Goal: Find contact information: Find contact information

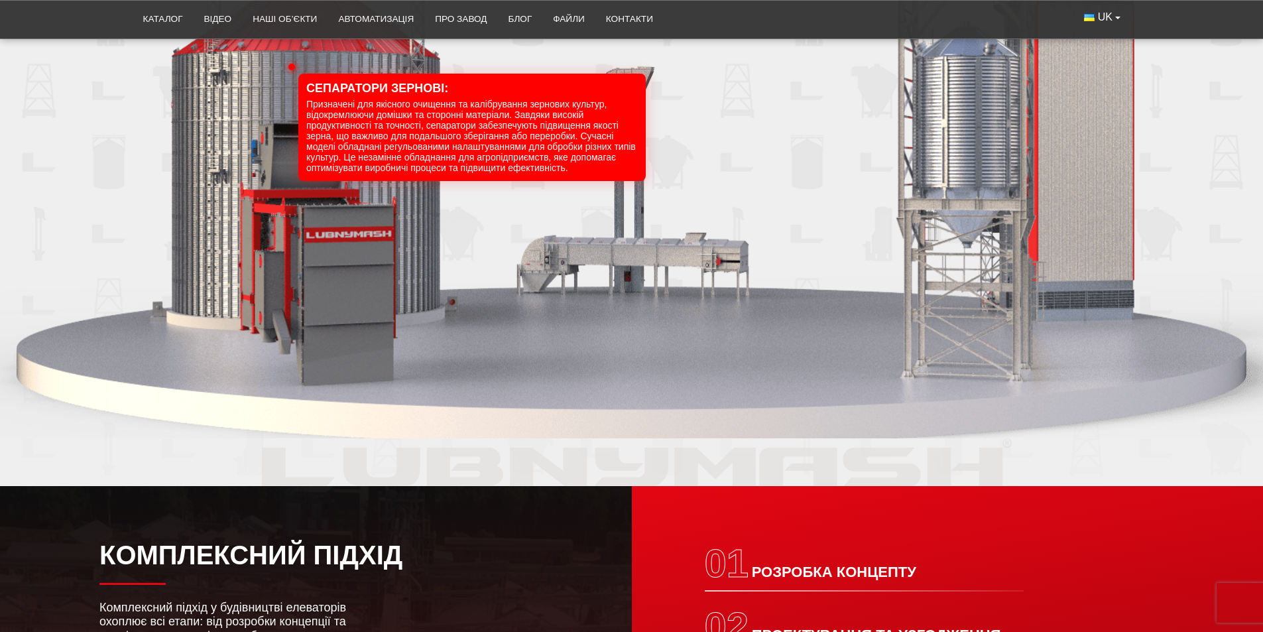
scroll to position [1385, 0]
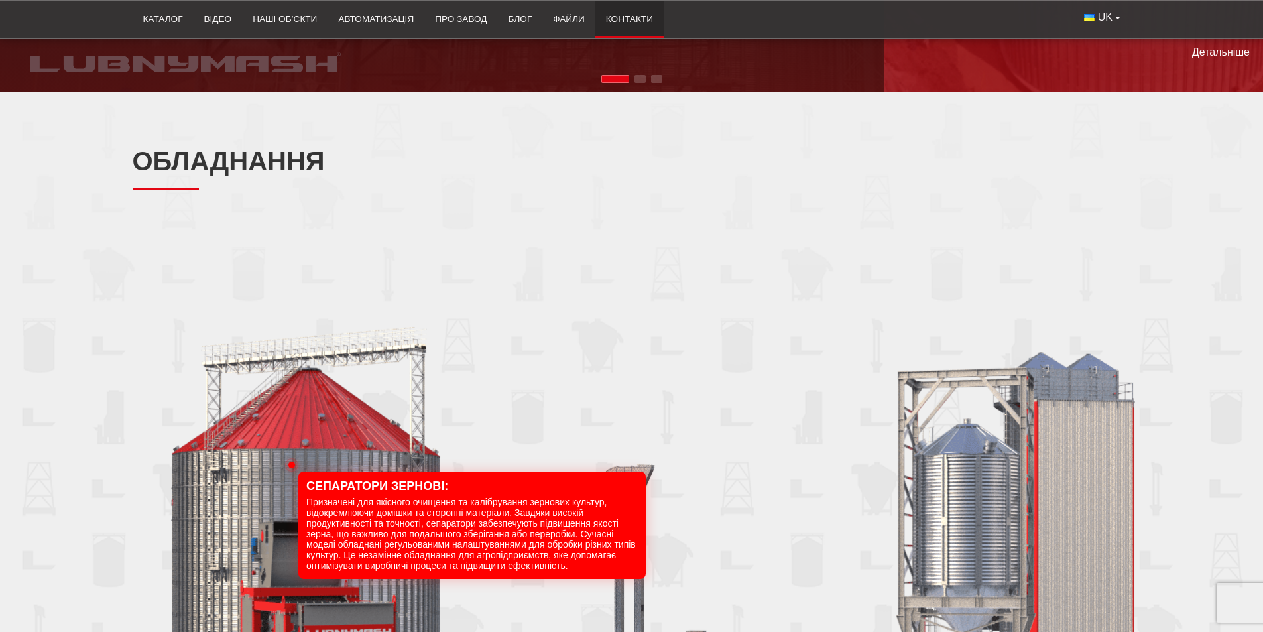
click at [624, 26] on link "Контакти" at bounding box center [629, 19] width 68 height 29
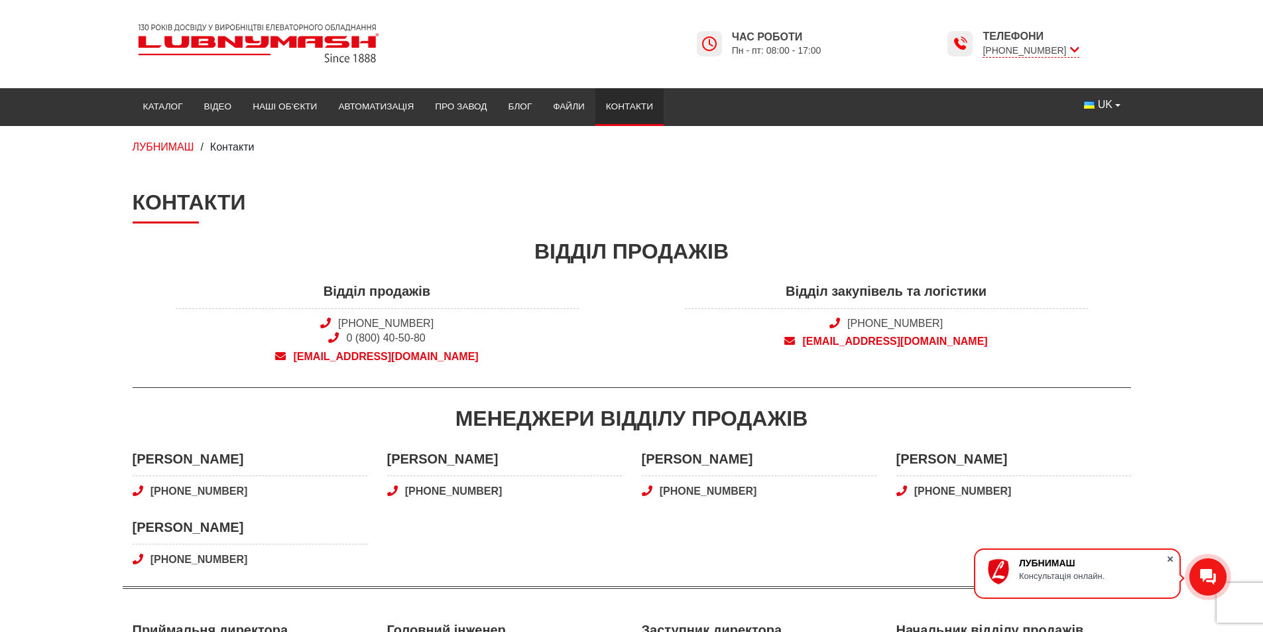
click at [1169, 558] on span at bounding box center [1170, 558] width 13 height 13
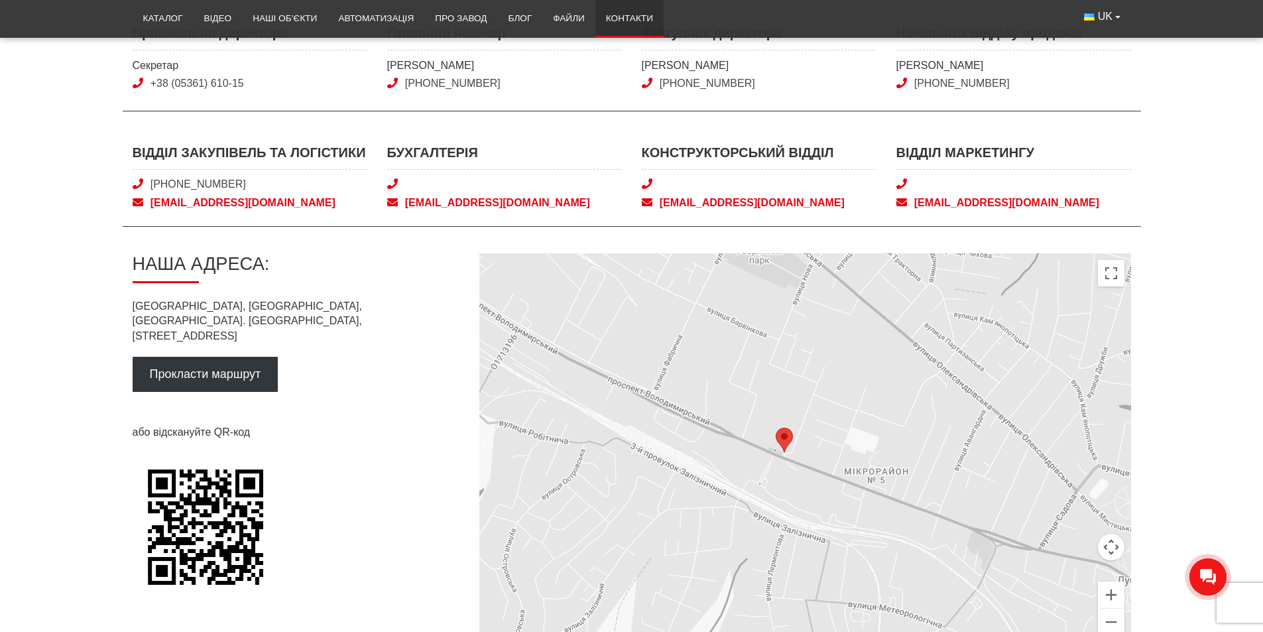
scroll to position [663, 0]
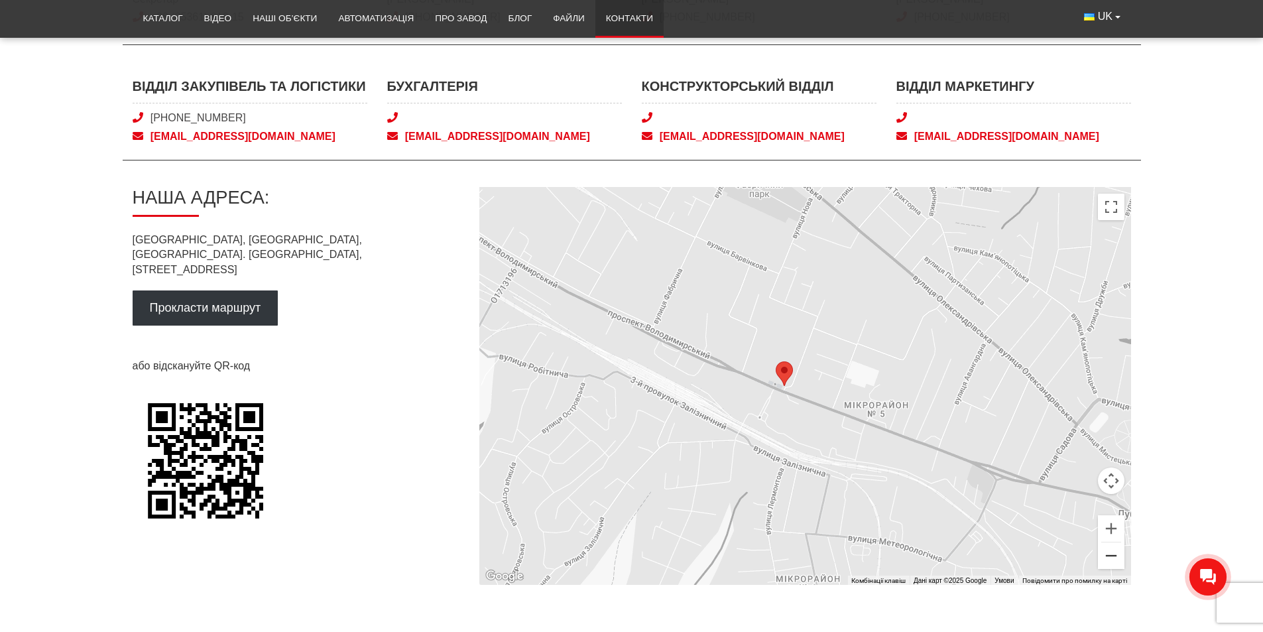
click at [1109, 554] on button "Зменшити" at bounding box center [1111, 555] width 27 height 27
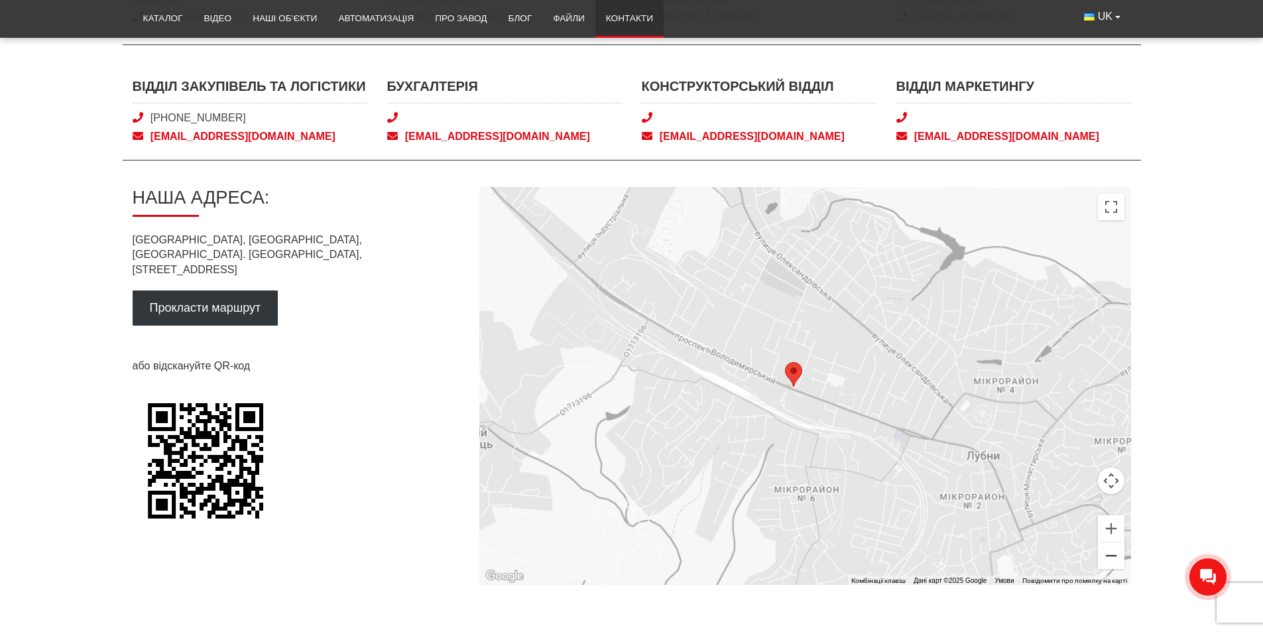
click at [1109, 553] on button "Зменшити" at bounding box center [1111, 555] width 27 height 27
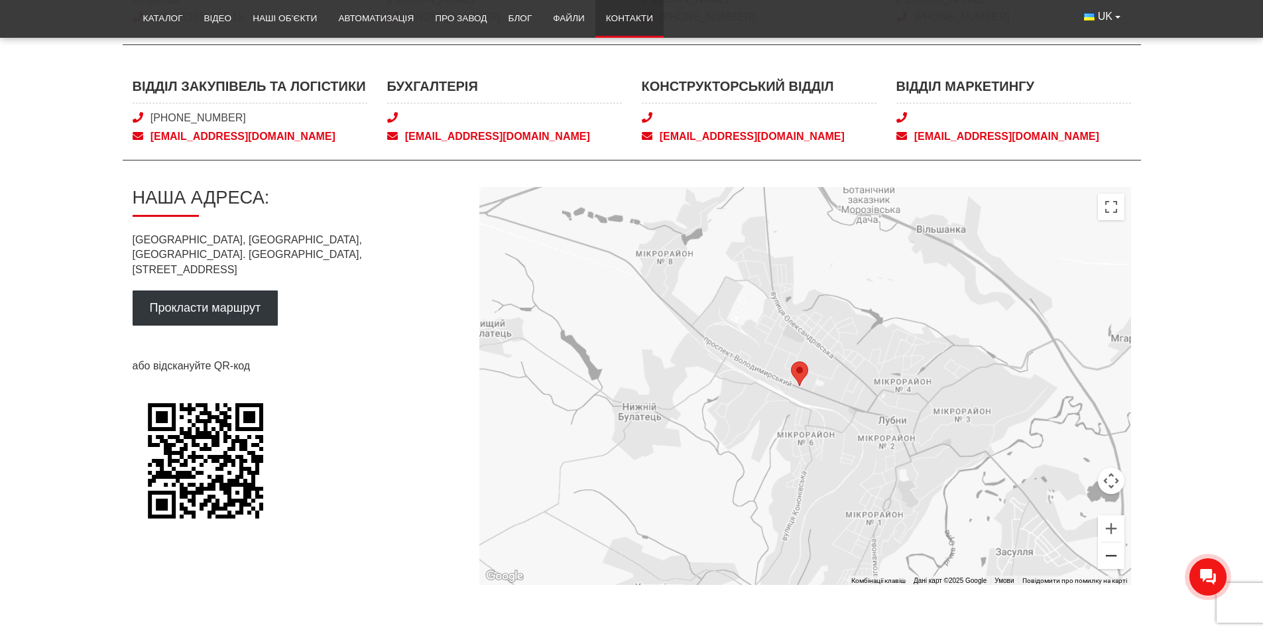
click at [1109, 553] on button "Зменшити" at bounding box center [1111, 555] width 27 height 27
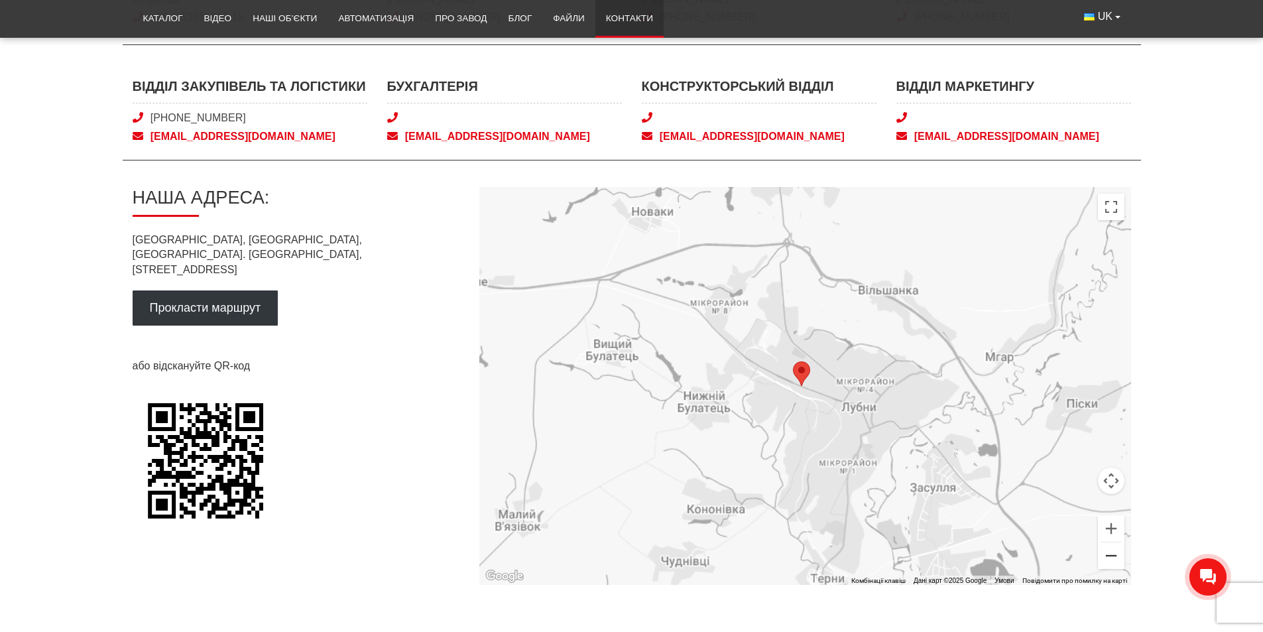
click at [1109, 553] on button "Зменшити" at bounding box center [1111, 555] width 27 height 27
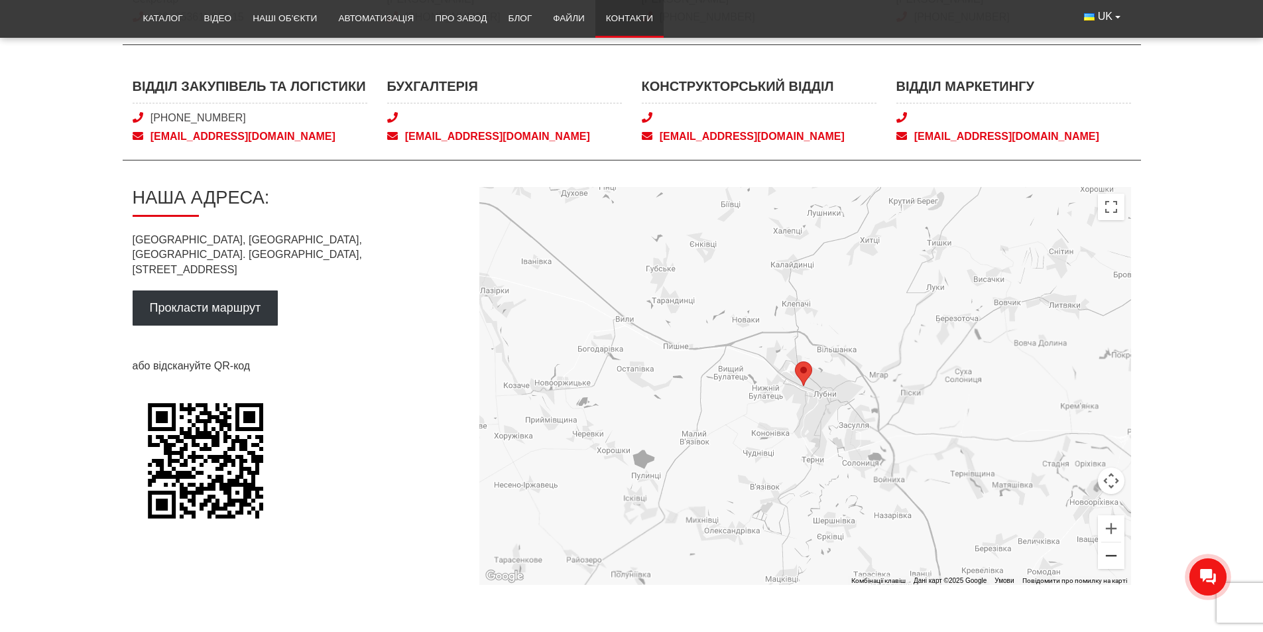
click at [1110, 553] on button "Зменшити" at bounding box center [1111, 555] width 27 height 27
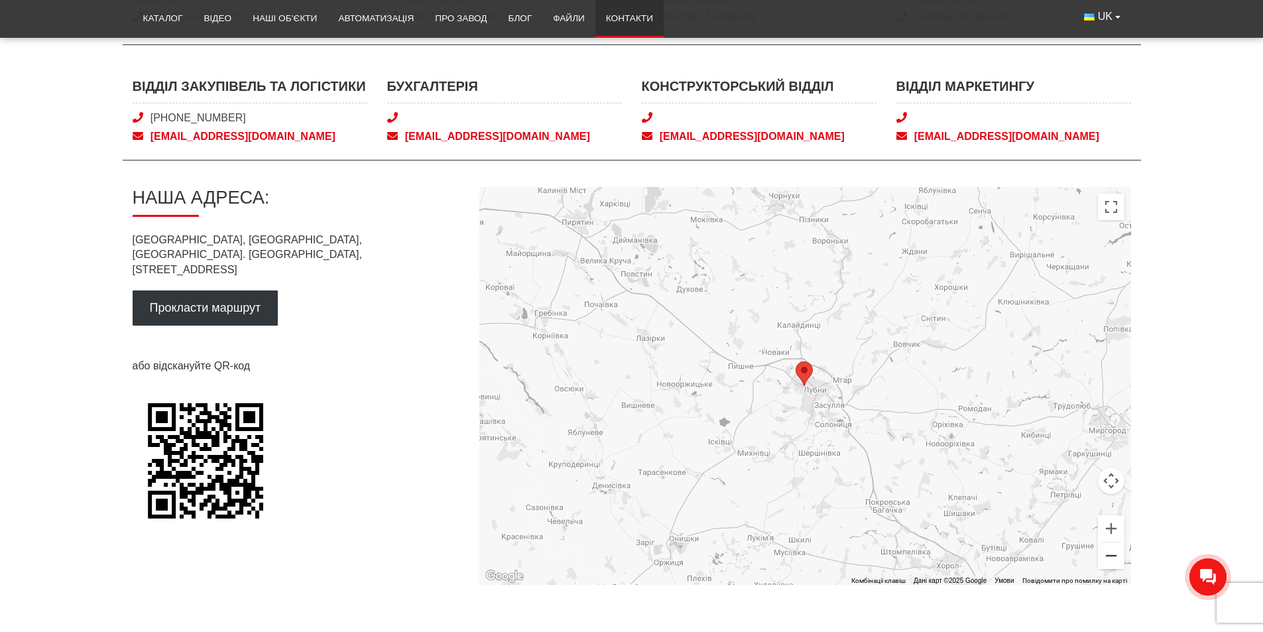
click at [1110, 553] on button "Зменшити" at bounding box center [1111, 555] width 27 height 27
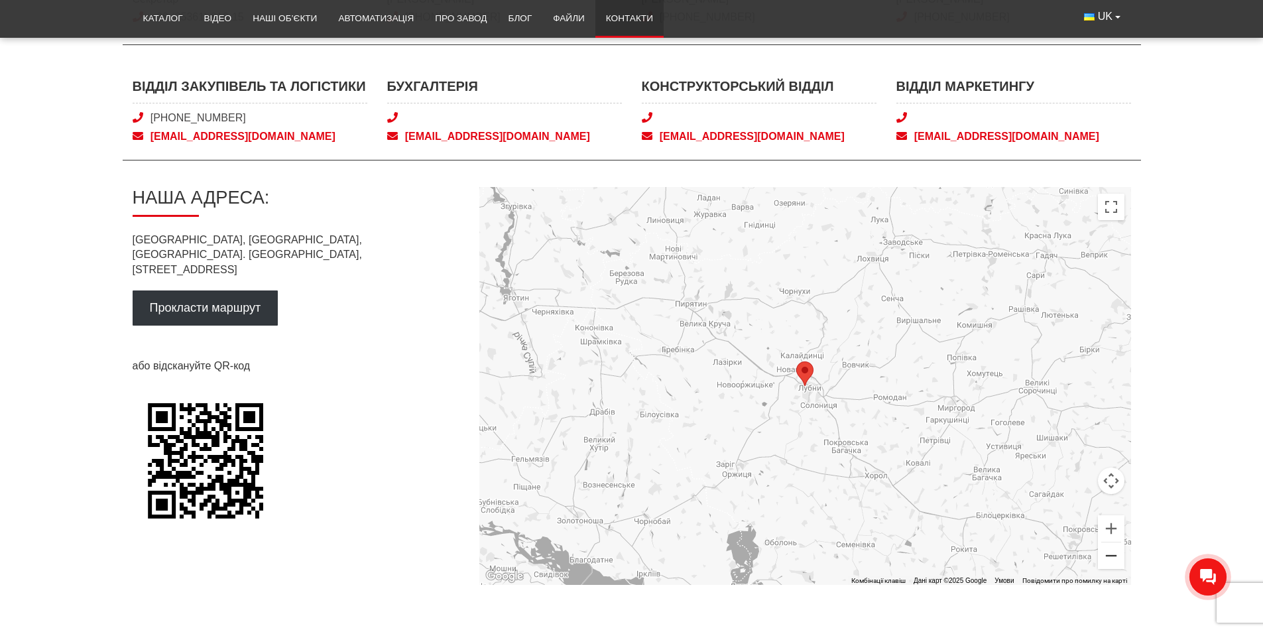
click at [1110, 553] on button "Зменшити" at bounding box center [1111, 555] width 27 height 27
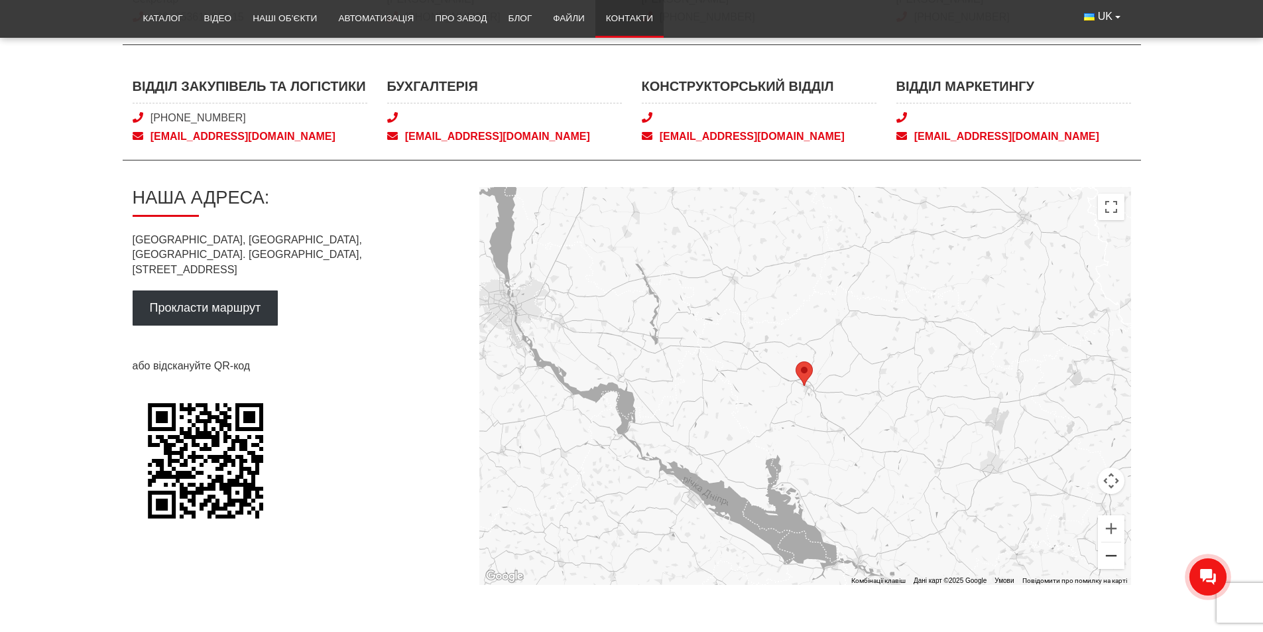
click at [1110, 553] on button "Зменшити" at bounding box center [1111, 555] width 27 height 27
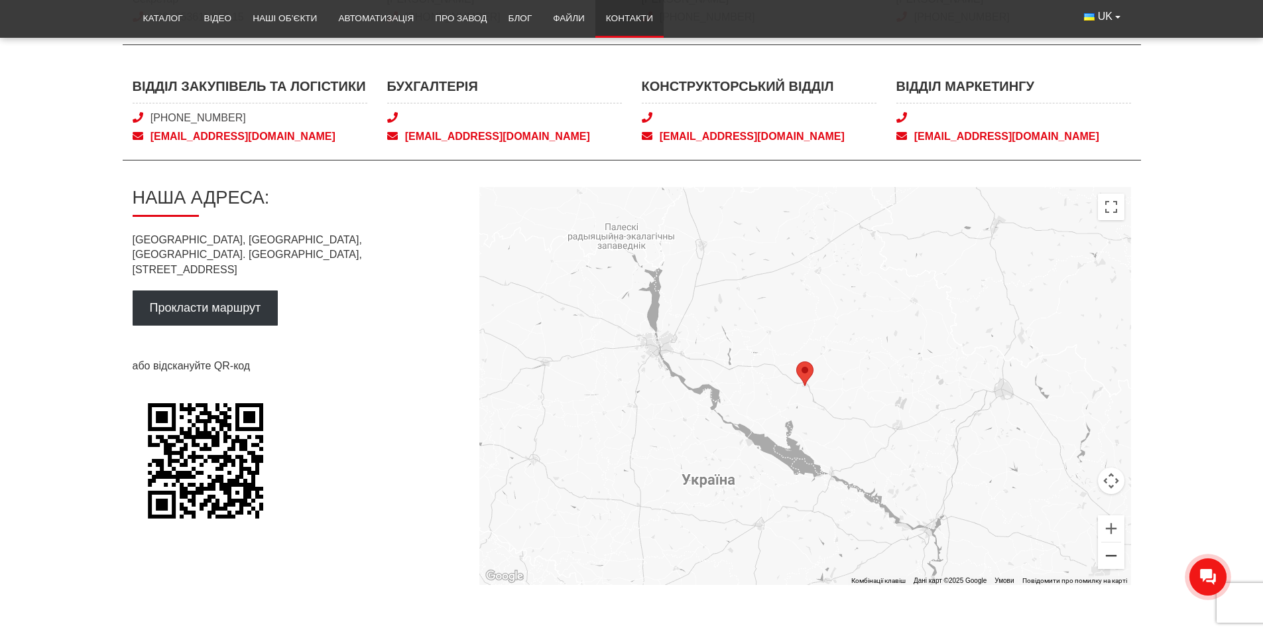
click at [1110, 553] on button "Зменшити" at bounding box center [1111, 555] width 27 height 27
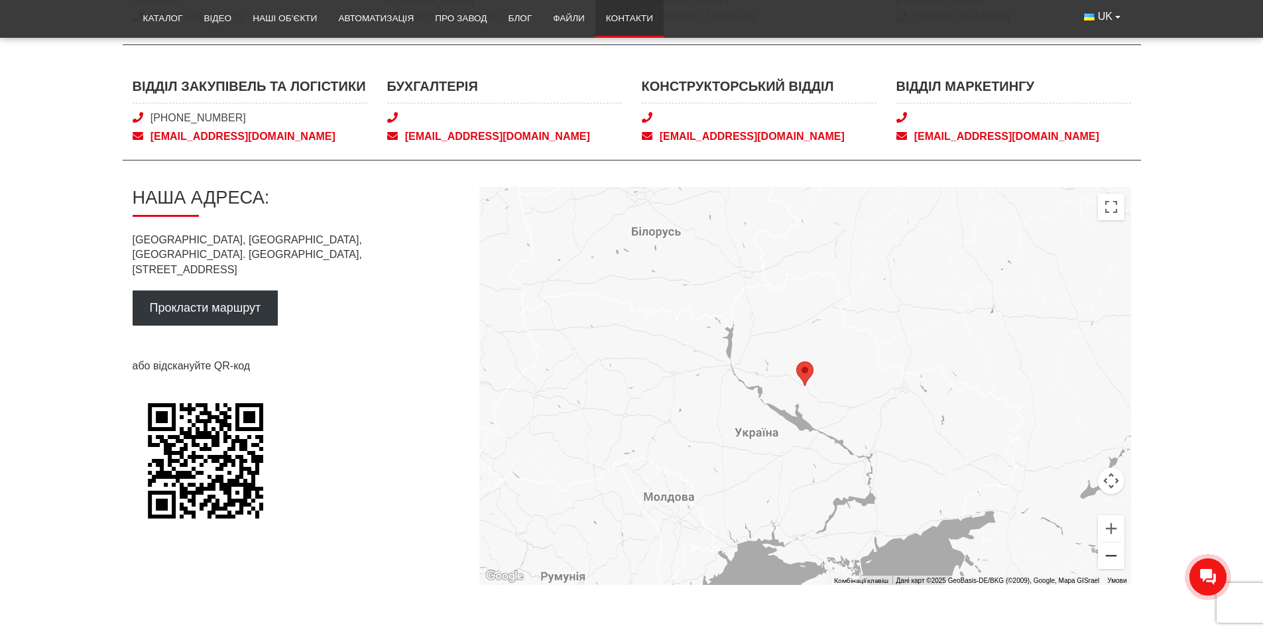
click at [1110, 553] on button "Зменшити" at bounding box center [1111, 555] width 27 height 27
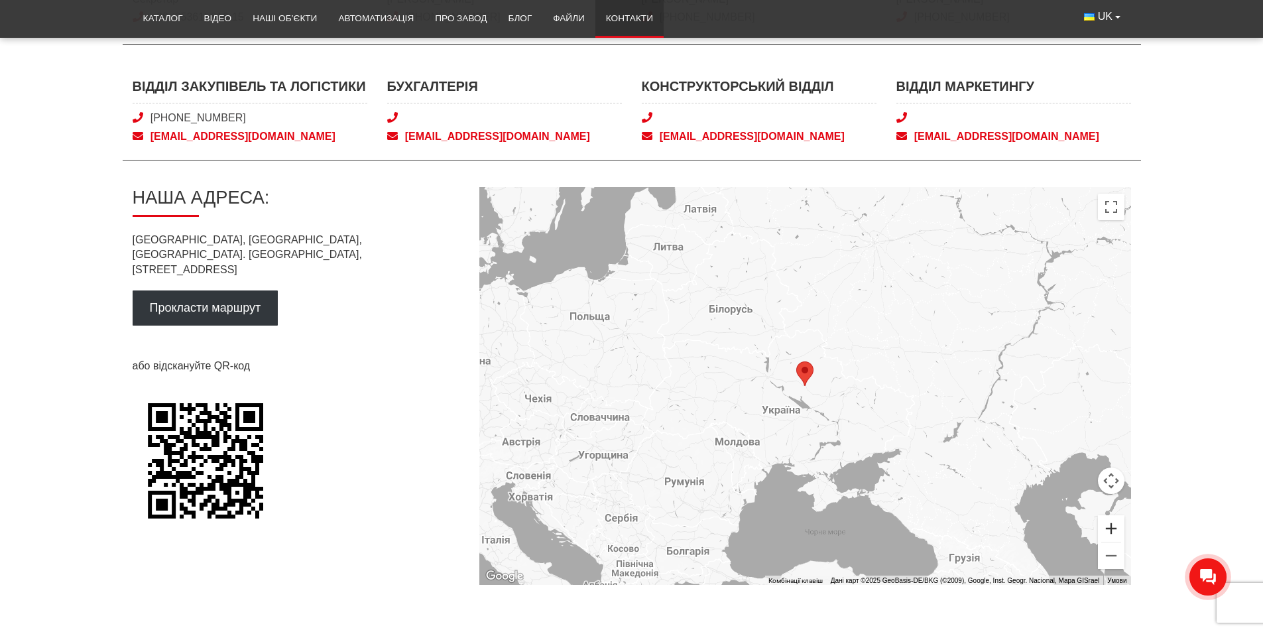
click at [1116, 528] on button "Збільшити" at bounding box center [1111, 528] width 27 height 27
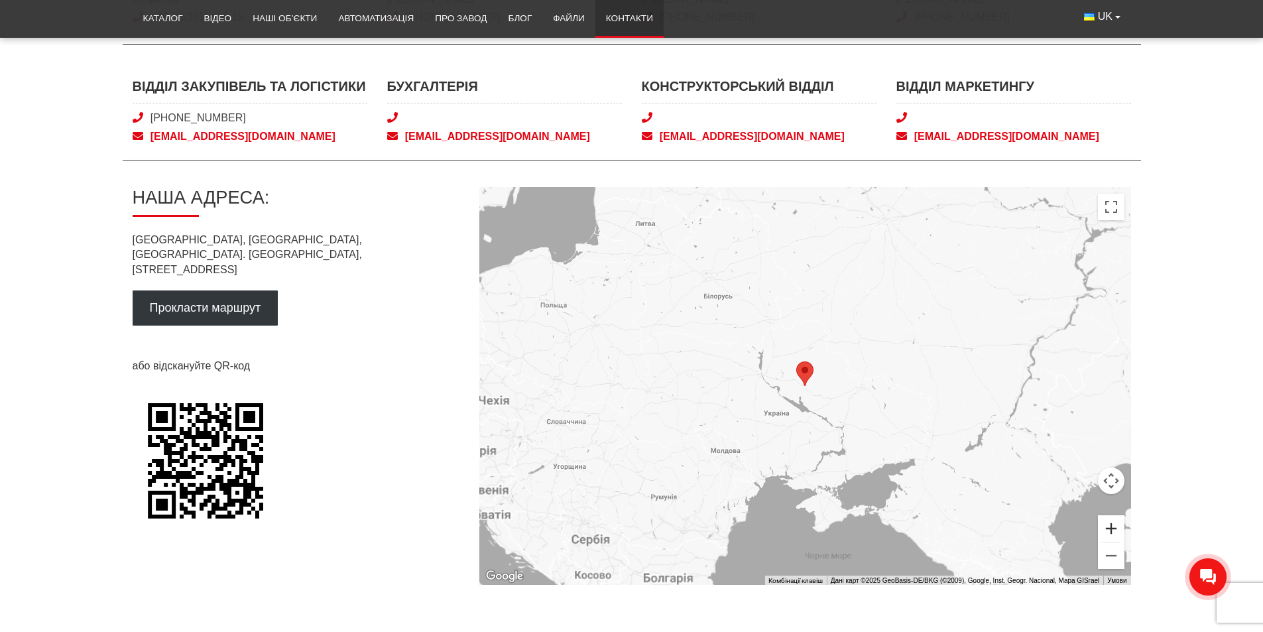
click at [1116, 528] on button "Збільшити" at bounding box center [1111, 528] width 27 height 27
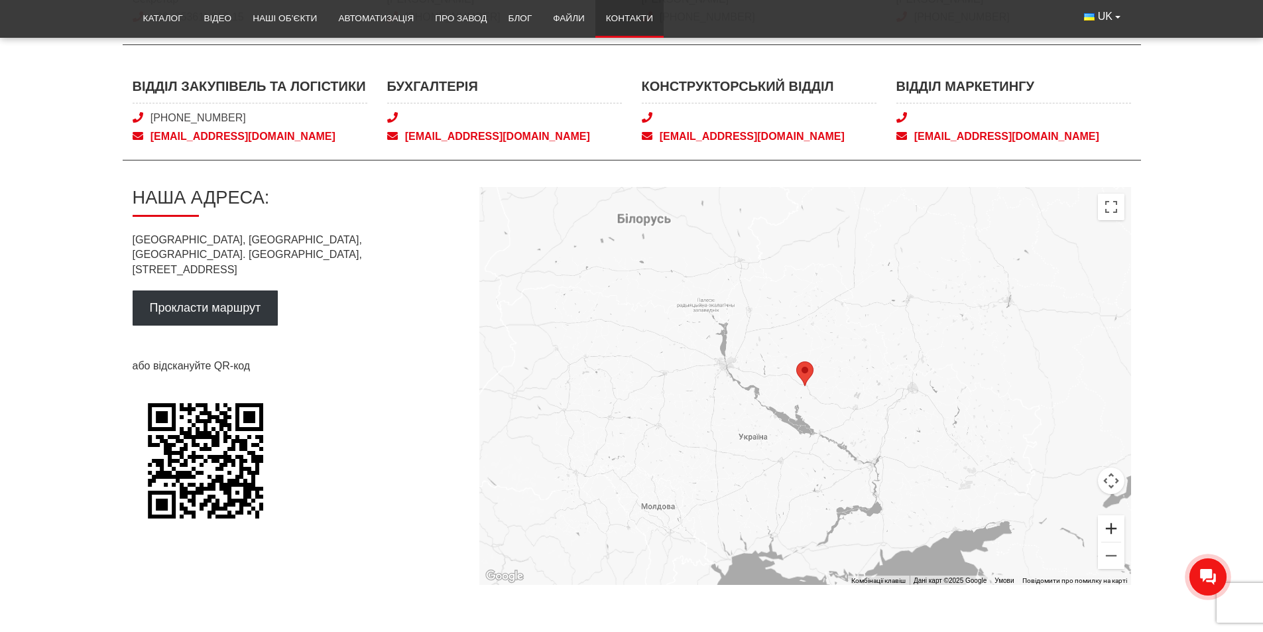
click at [1116, 528] on button "Збільшити" at bounding box center [1111, 528] width 27 height 27
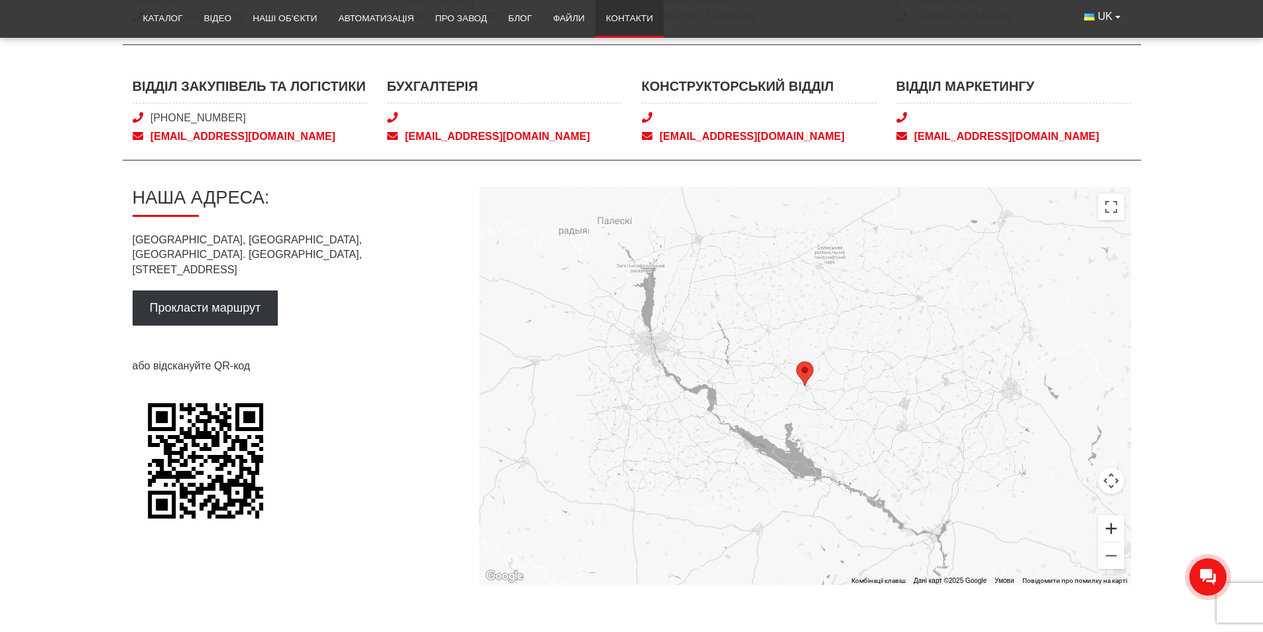
click at [1116, 528] on button "Збільшити" at bounding box center [1111, 528] width 27 height 27
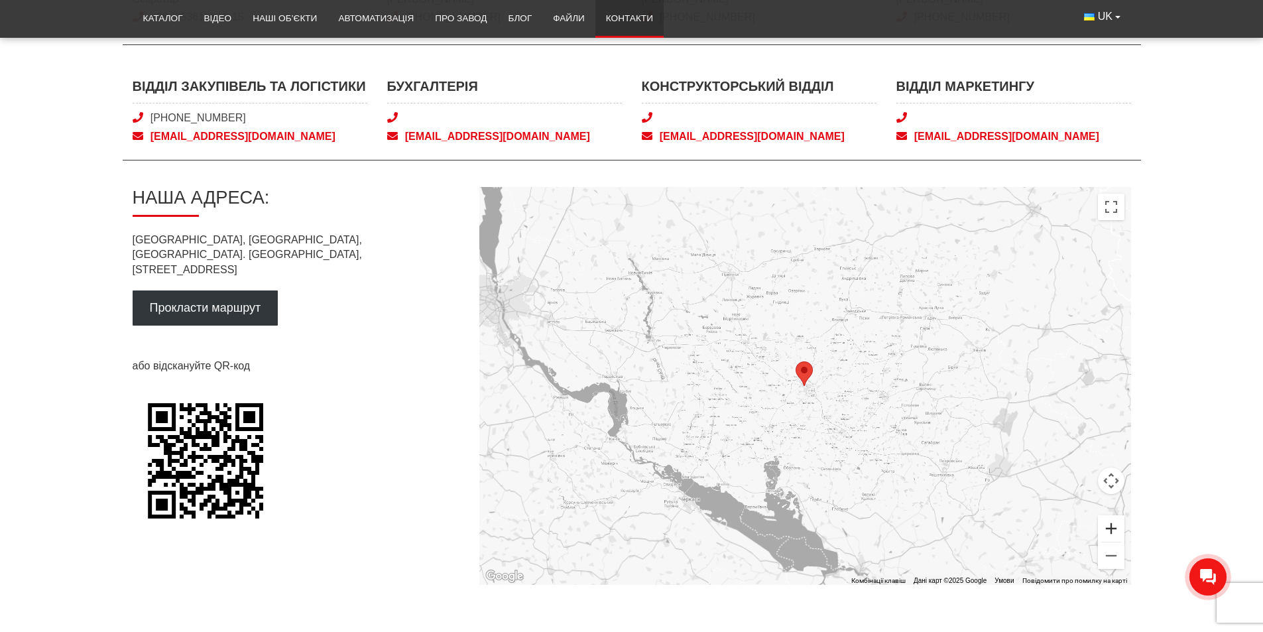
click at [1116, 528] on button "Збільшити" at bounding box center [1111, 528] width 27 height 27
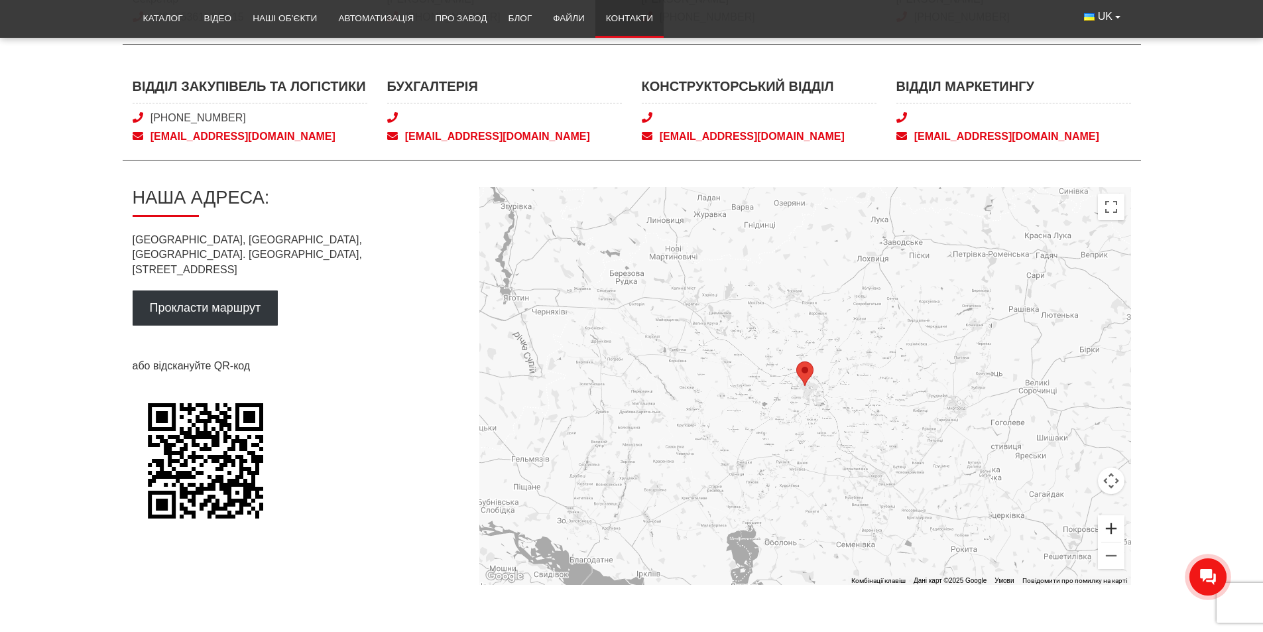
click at [1116, 528] on button "Збільшити" at bounding box center [1111, 528] width 27 height 27
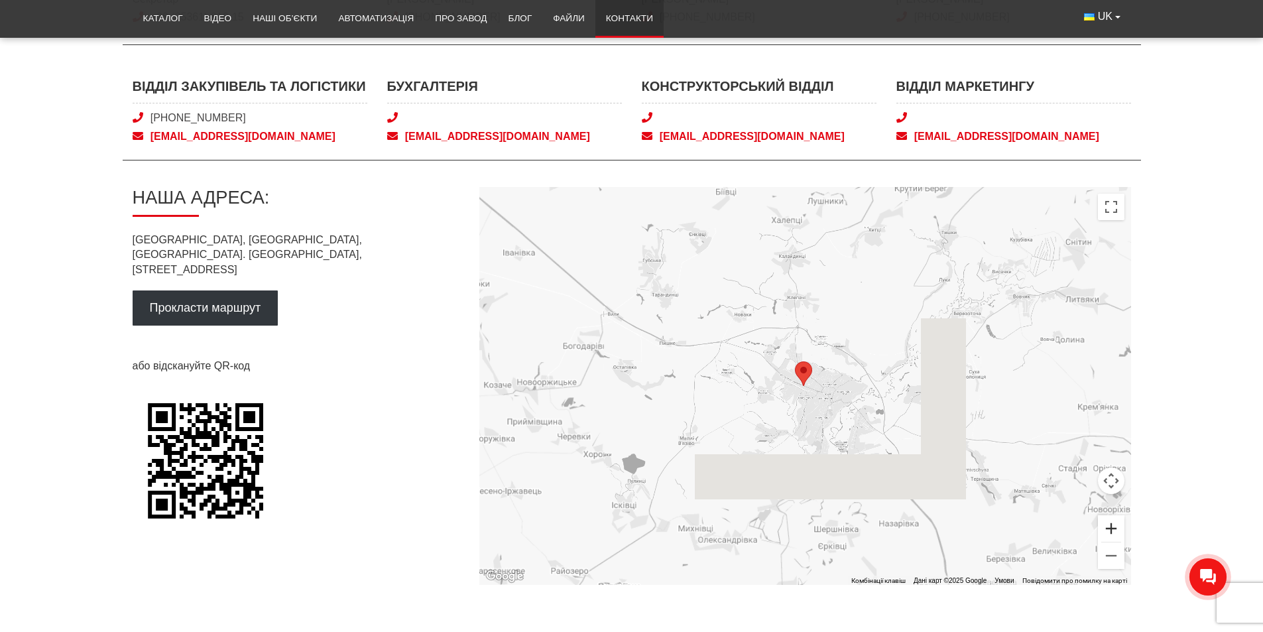
click at [1116, 528] on button "Збільшити" at bounding box center [1111, 528] width 27 height 27
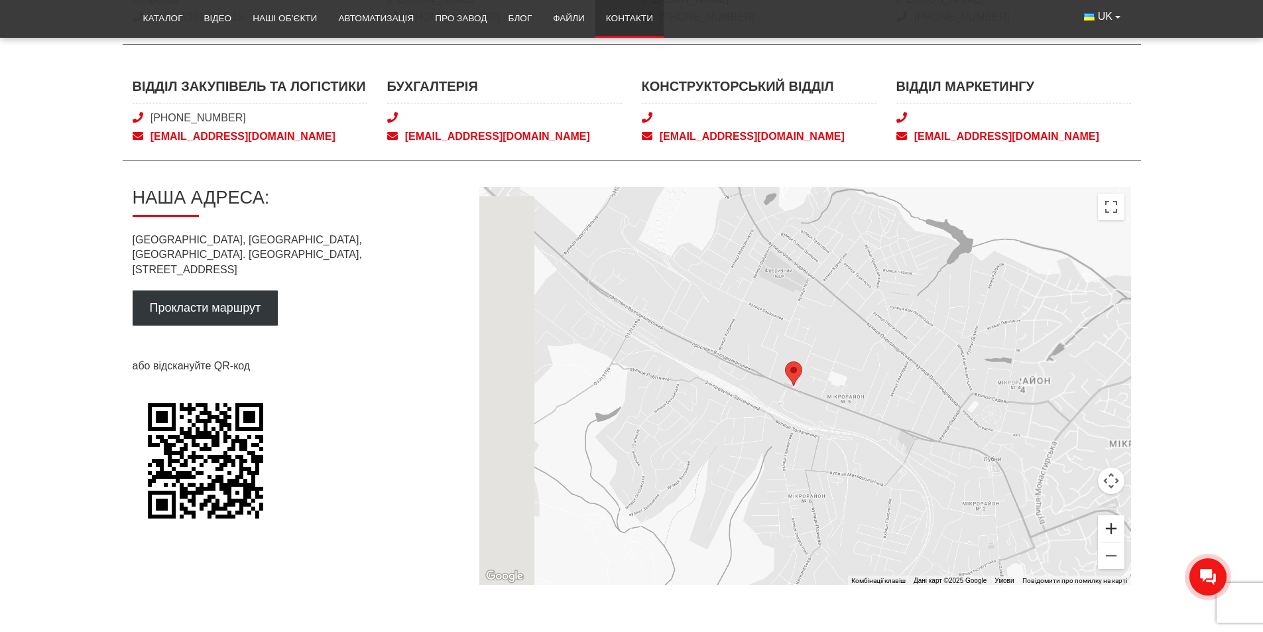
click at [1116, 528] on button "Збільшити" at bounding box center [1111, 528] width 27 height 27
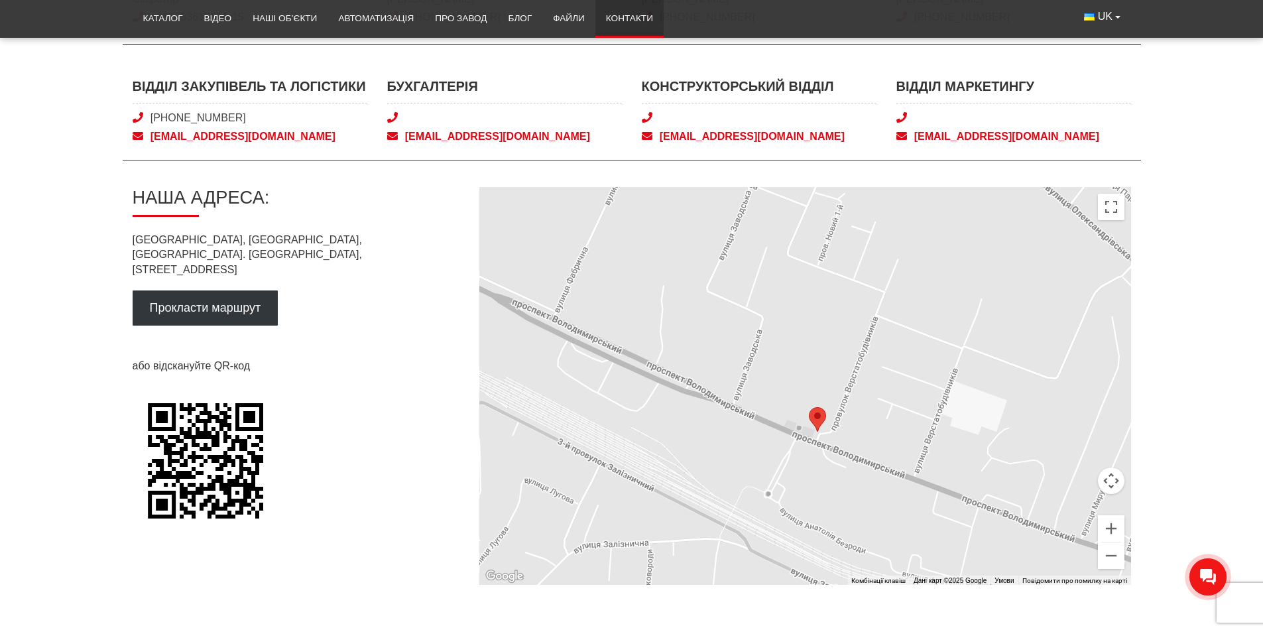
drag, startPoint x: 770, startPoint y: 406, endPoint x: 829, endPoint y: 457, distance: 78.0
click at [829, 457] on div "Для навігації використовуйте клавіші зі стрілками." at bounding box center [805, 386] width 652 height 398
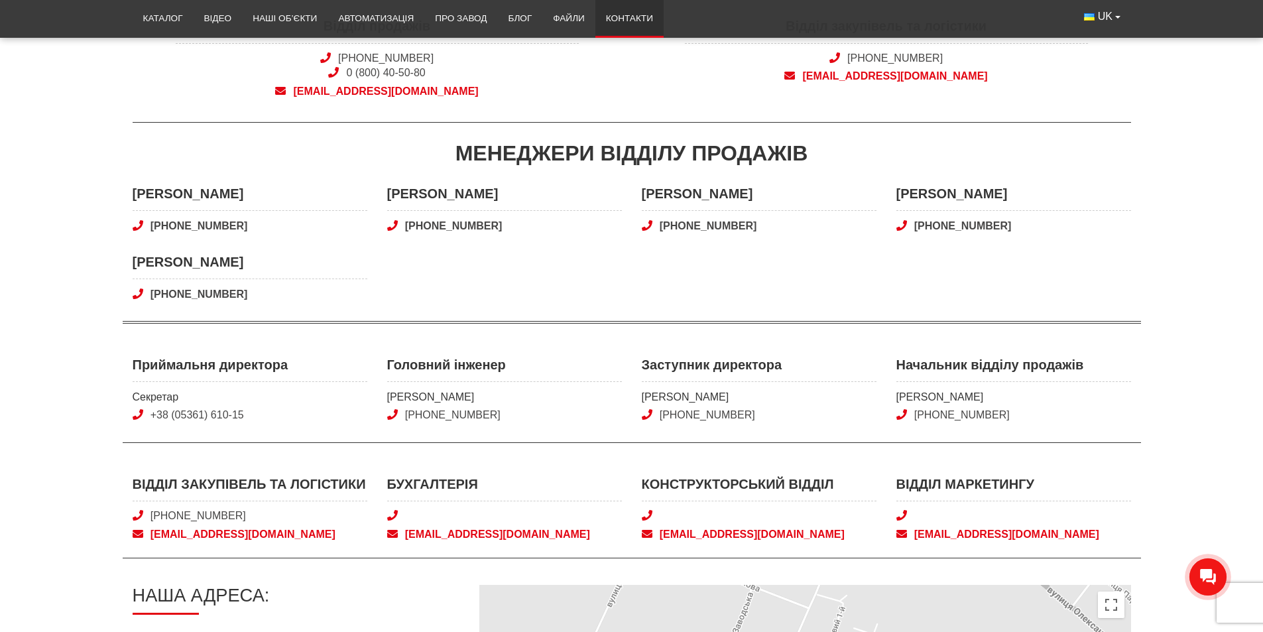
scroll to position [0, 0]
